Goal: Task Accomplishment & Management: Complete application form

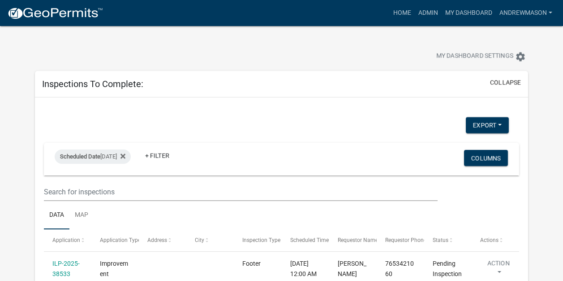
select select "3: 100"
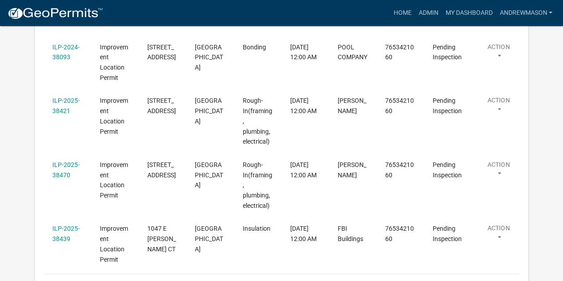
scroll to position [273, 0]
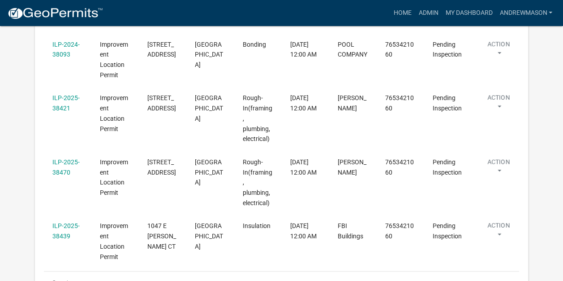
click at [62, 161] on link "ILP-2025-38470" at bounding box center [65, 166] width 27 height 17
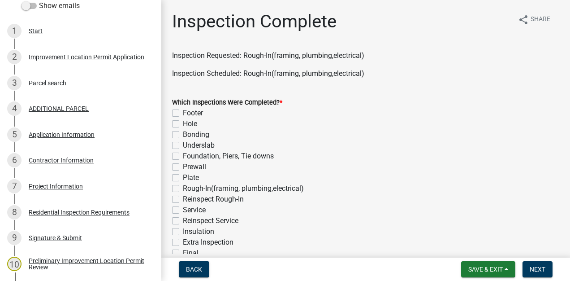
scroll to position [157, 0]
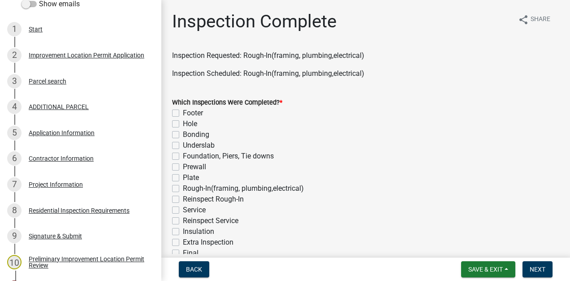
click at [68, 187] on div "Project Information" at bounding box center [56, 184] width 54 height 6
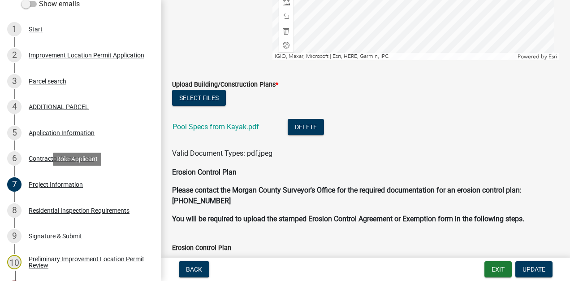
scroll to position [1985, 0]
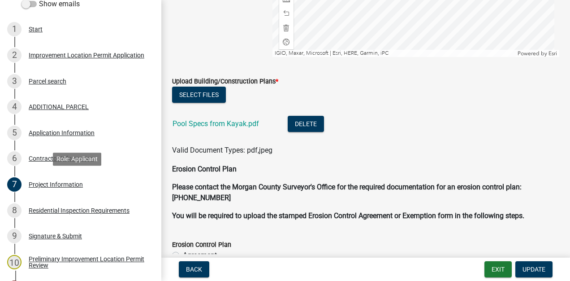
click at [238, 125] on link "Pool Specs from Kayak.pdf" at bounding box center [216, 123] width 87 height 9
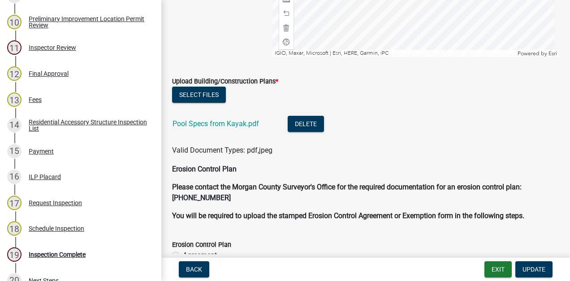
scroll to position [447, 0]
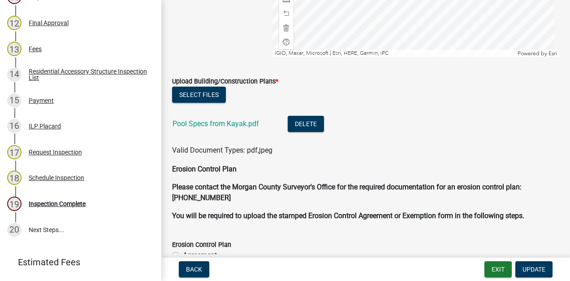
click at [71, 204] on div "Inspection Complete" at bounding box center [57, 203] width 57 height 6
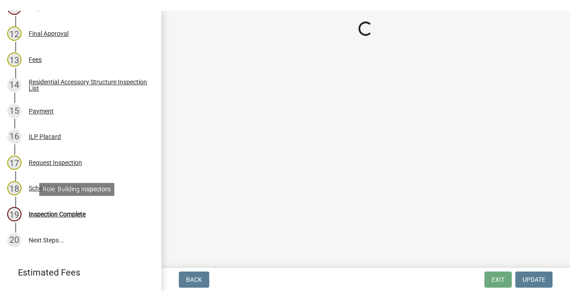
scroll to position [0, 0]
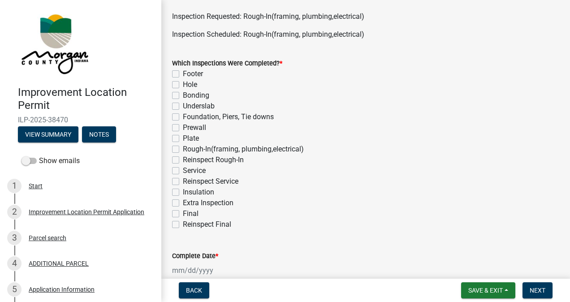
scroll to position [59, 0]
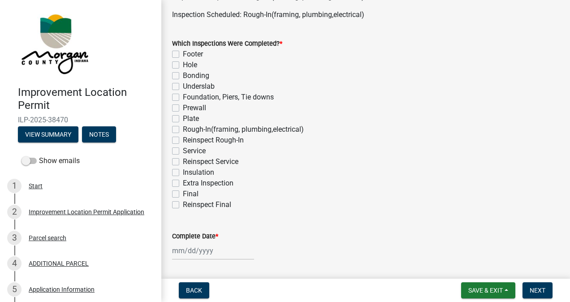
click at [183, 129] on label "Rough-In(framing, plumbing,electrical)" at bounding box center [243, 129] width 121 height 11
click at [183, 129] on input "Rough-In(framing, plumbing,electrical)" at bounding box center [186, 127] width 6 height 6
checkbox input "true"
checkbox input "false"
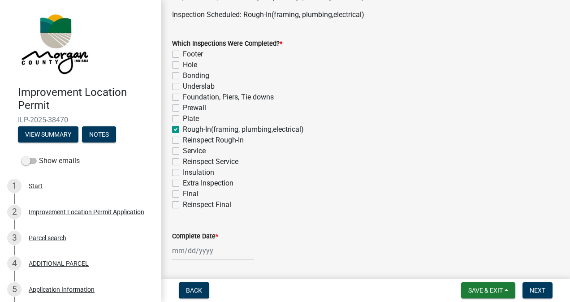
checkbox input "false"
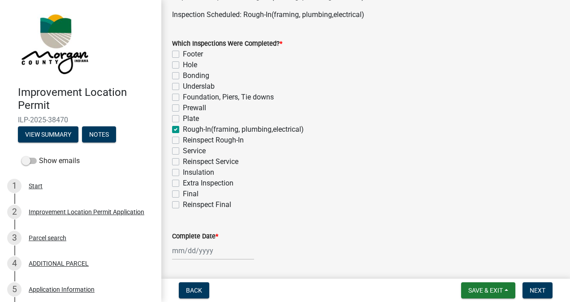
checkbox input "true"
checkbox input "false"
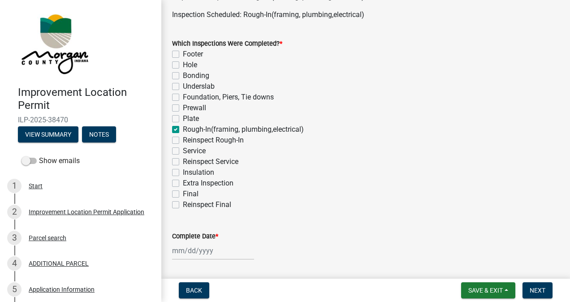
checkbox input "false"
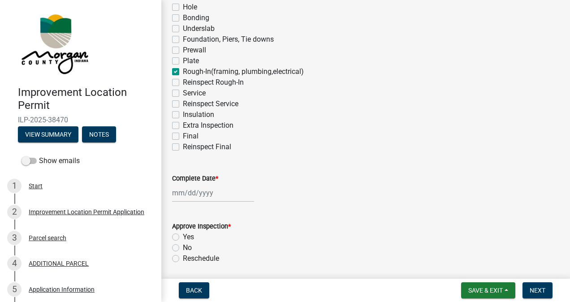
scroll to position [188, 0]
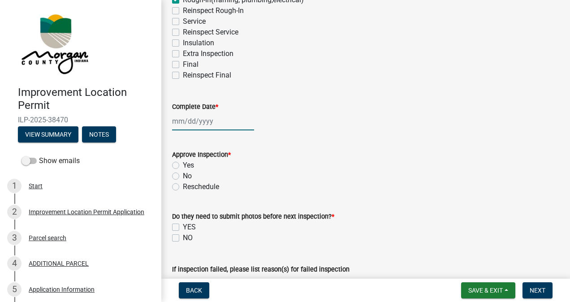
click at [199, 120] on div at bounding box center [213, 121] width 82 height 18
select select "8"
select select "2025"
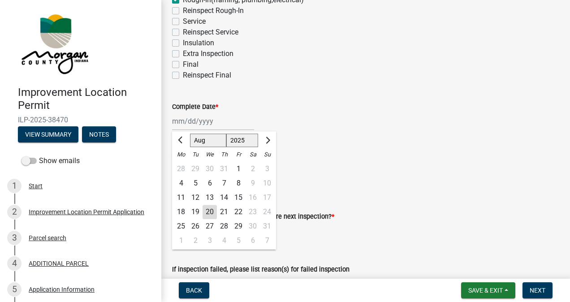
click at [209, 209] on div "20" at bounding box center [210, 212] width 14 height 14
type input "08/20/2025"
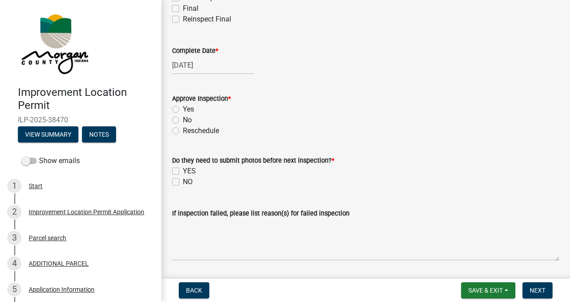
scroll to position [277, 0]
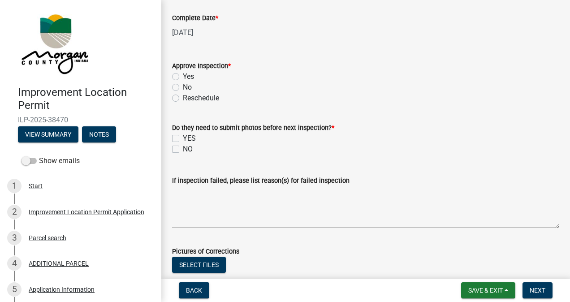
click at [183, 77] on label "Yes" at bounding box center [188, 76] width 11 height 11
click at [183, 77] on input "Yes" at bounding box center [186, 74] width 6 height 6
radio input "true"
click at [183, 149] on label "NO" at bounding box center [188, 149] width 10 height 11
click at [183, 149] on input "NO" at bounding box center [186, 147] width 6 height 6
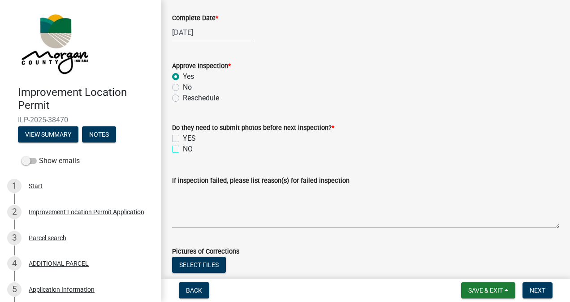
checkbox input "true"
checkbox input "false"
checkbox input "true"
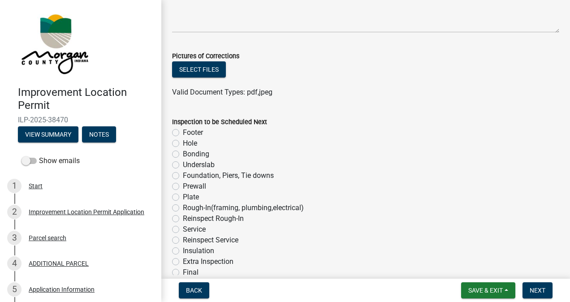
scroll to position [515, 0]
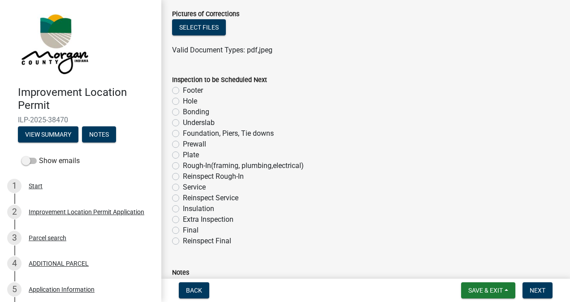
click at [183, 112] on label "Bonding" at bounding box center [196, 112] width 26 height 11
click at [183, 112] on input "Bonding" at bounding box center [186, 110] width 6 height 6
radio input "true"
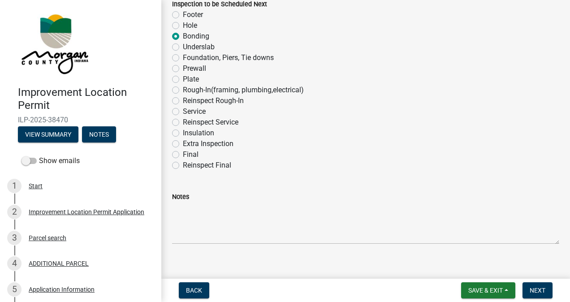
scroll to position [602, 0]
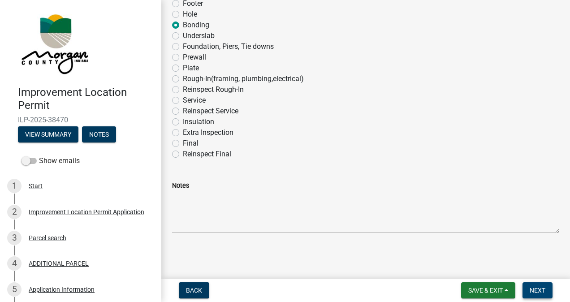
click at [533, 287] on span "Next" at bounding box center [538, 290] width 16 height 7
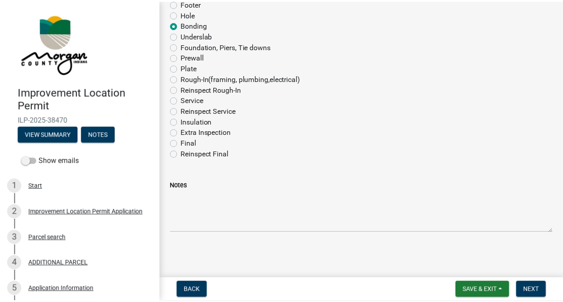
scroll to position [0, 0]
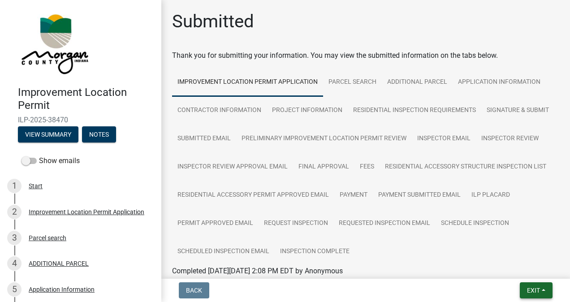
click at [530, 294] on span "Exit" at bounding box center [533, 290] width 13 height 7
click at [516, 268] on button "Save & Exit" at bounding box center [517, 267] width 72 height 22
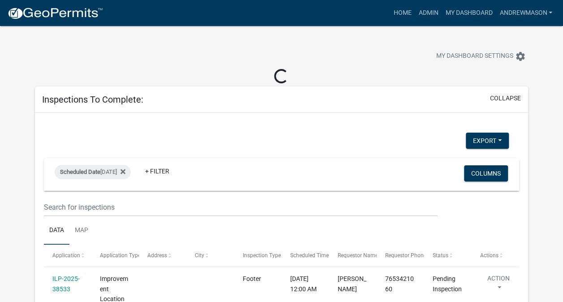
select select "3: 100"
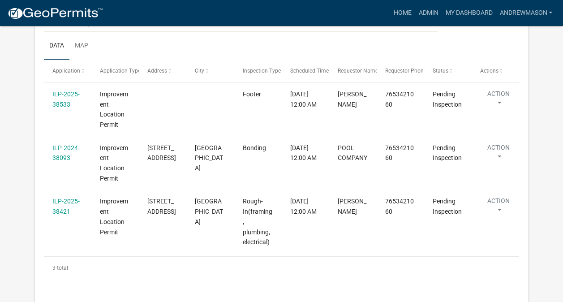
scroll to position [170, 0]
click at [62, 147] on link "ILP-2024-38093" at bounding box center [65, 151] width 27 height 17
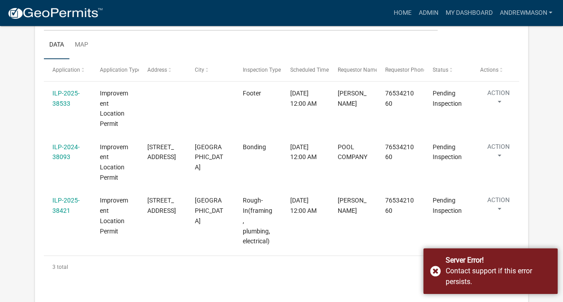
click at [433, 274] on div "Server Error! Contact support if this error persists." at bounding box center [491, 271] width 134 height 46
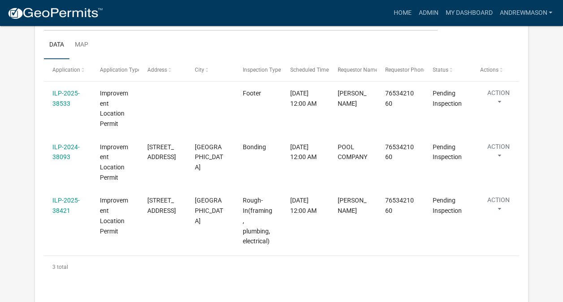
click at [68, 157] on link "ILP-2024-38093" at bounding box center [65, 151] width 27 height 17
click at [65, 153] on link "ILP-2024-38093" at bounding box center [65, 151] width 27 height 17
click at [67, 156] on link "ILP-2024-38093" at bounding box center [65, 151] width 27 height 17
click at [61, 147] on link "ILP-2024-38093" at bounding box center [65, 151] width 27 height 17
click at [67, 145] on link "ILP-2024-38093" at bounding box center [65, 151] width 27 height 17
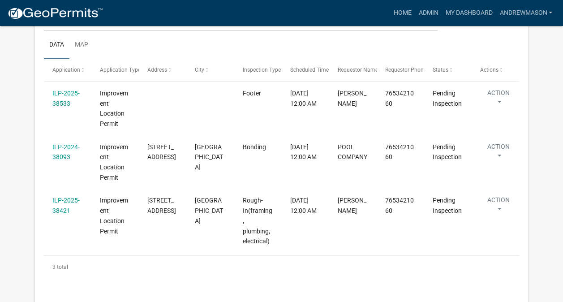
click at [58, 147] on link "ILP-2024-38093" at bounding box center [65, 151] width 27 height 17
click at [65, 157] on link "ILP-2024-38093" at bounding box center [65, 151] width 27 height 17
